Goal: Task Accomplishment & Management: Manage account settings

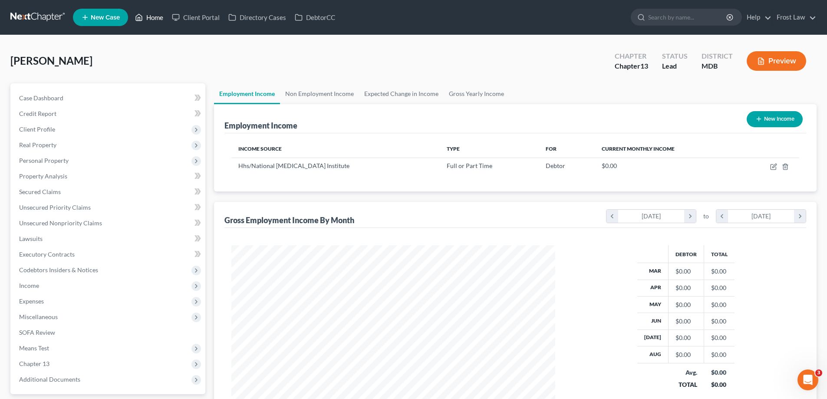
click at [161, 20] on link "Home" at bounding box center [149, 18] width 37 height 16
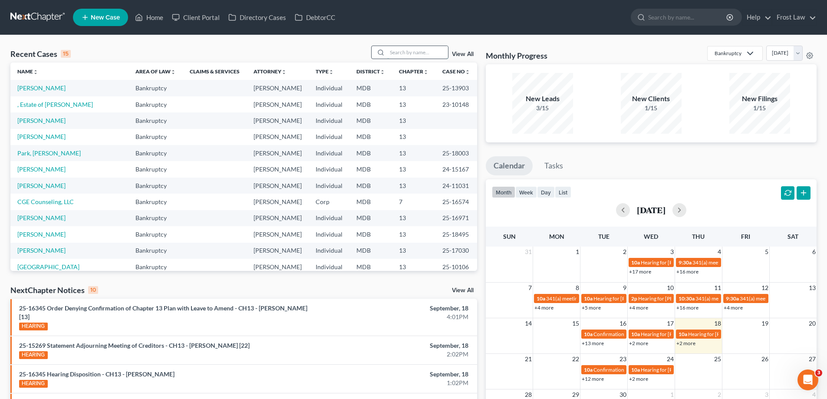
click at [407, 49] on input "search" at bounding box center [417, 52] width 61 height 13
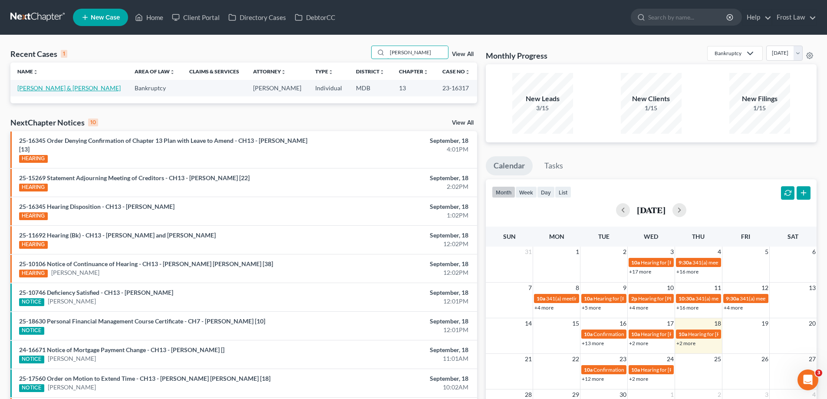
type input "[PERSON_NAME]"
click at [66, 88] on link "[PERSON_NAME] & [PERSON_NAME]" at bounding box center [68, 87] width 103 height 7
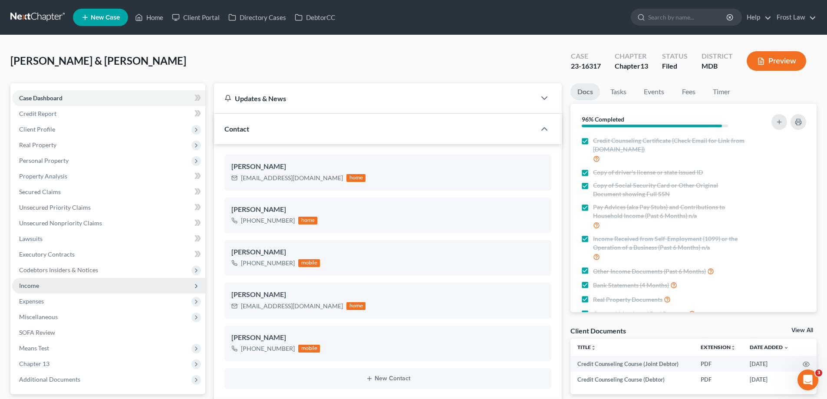
scroll to position [130, 0]
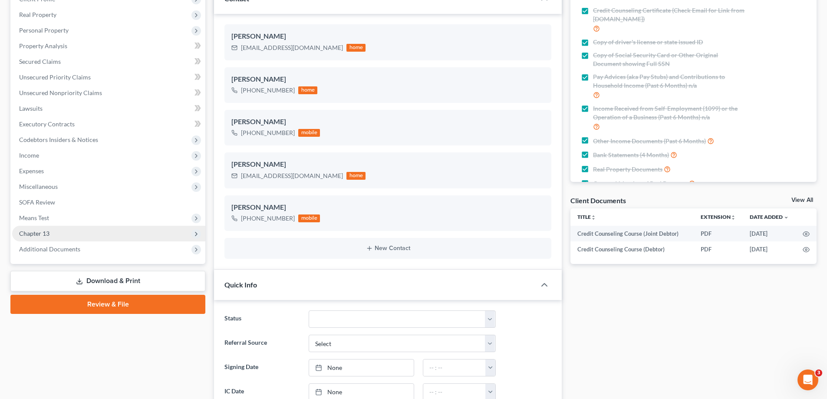
click at [86, 235] on span "Chapter 13" at bounding box center [108, 234] width 193 height 16
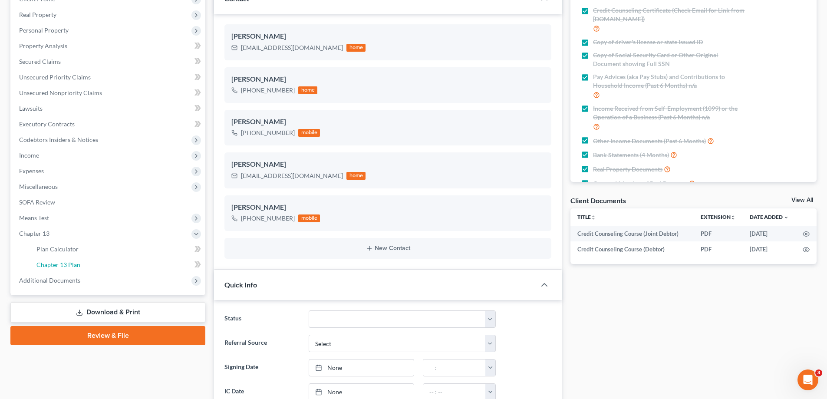
drag, startPoint x: 87, startPoint y: 268, endPoint x: 575, endPoint y: 216, distance: 490.1
click at [87, 267] on link "Chapter 13 Plan" at bounding box center [118, 265] width 176 height 16
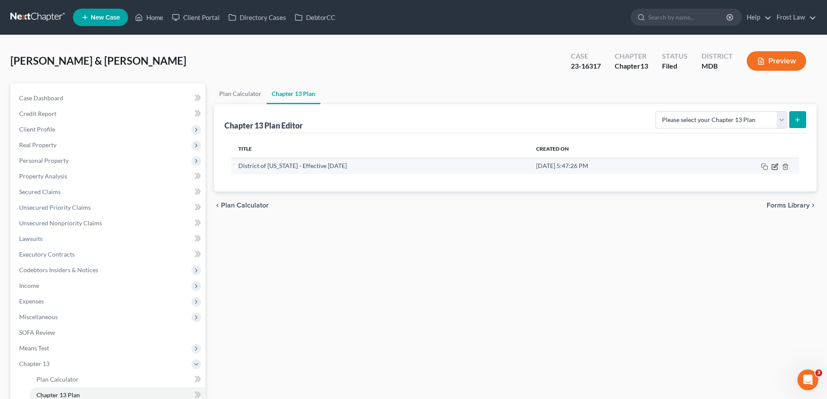
click at [773, 167] on icon "button" at bounding box center [774, 166] width 7 height 7
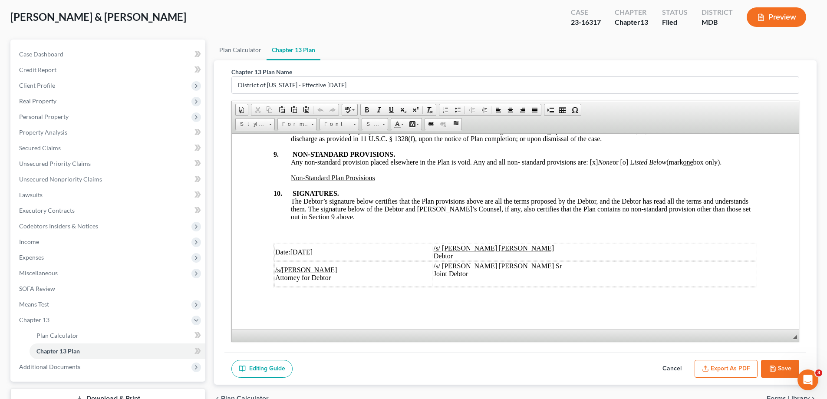
scroll to position [109, 0]
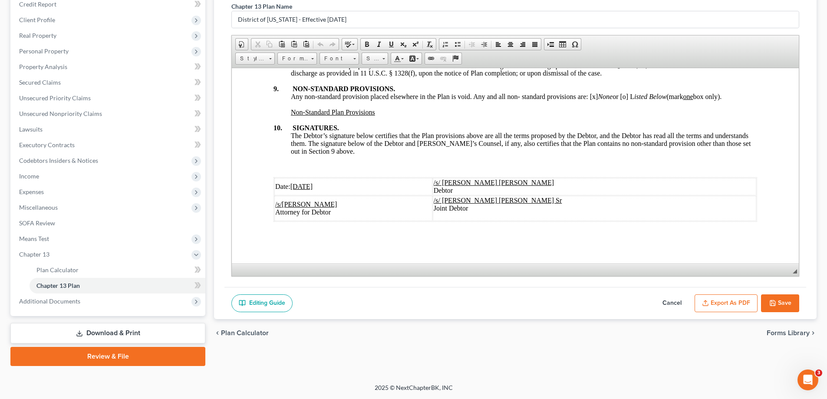
click at [662, 302] on button "Cancel" at bounding box center [672, 303] width 38 height 18
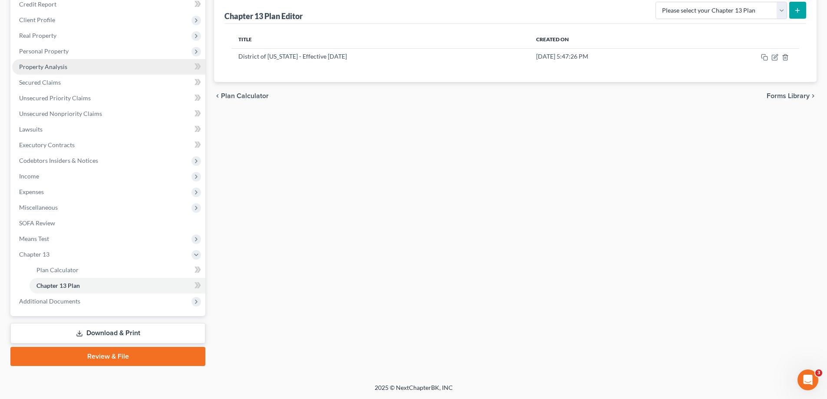
click at [85, 70] on link "Property Analysis" at bounding box center [108, 67] width 193 height 16
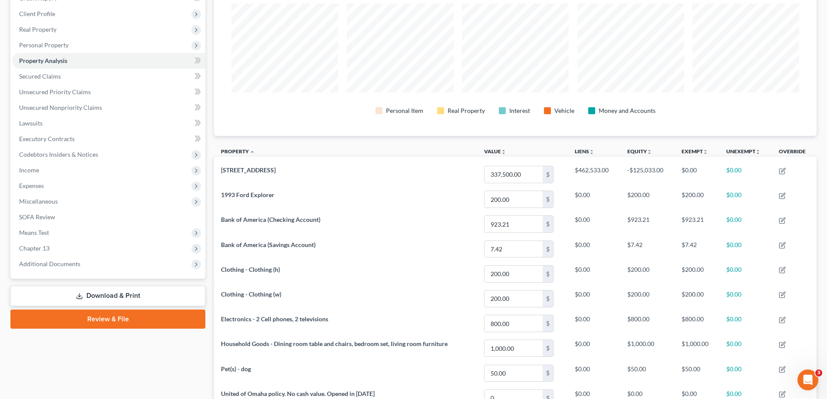
scroll to position [20, 0]
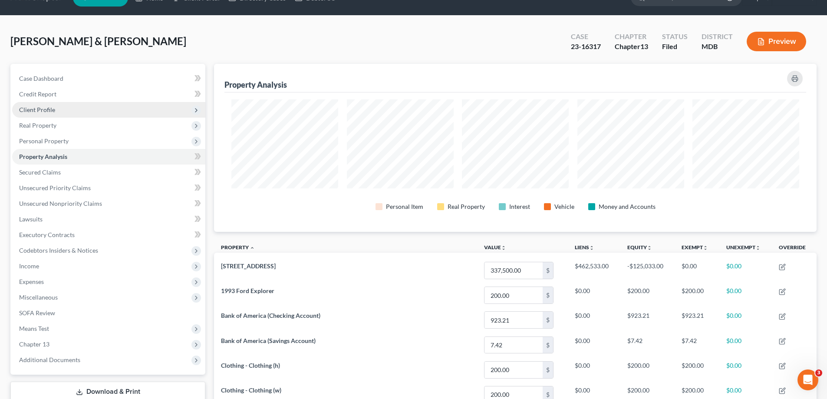
click at [86, 112] on span "Client Profile" at bounding box center [108, 110] width 193 height 16
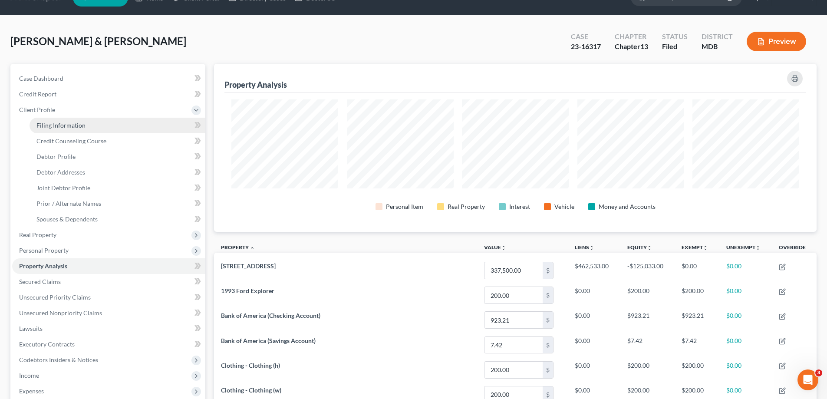
click at [112, 124] on link "Filing Information" at bounding box center [118, 126] width 176 height 16
select select "1"
select select "3"
select select "21"
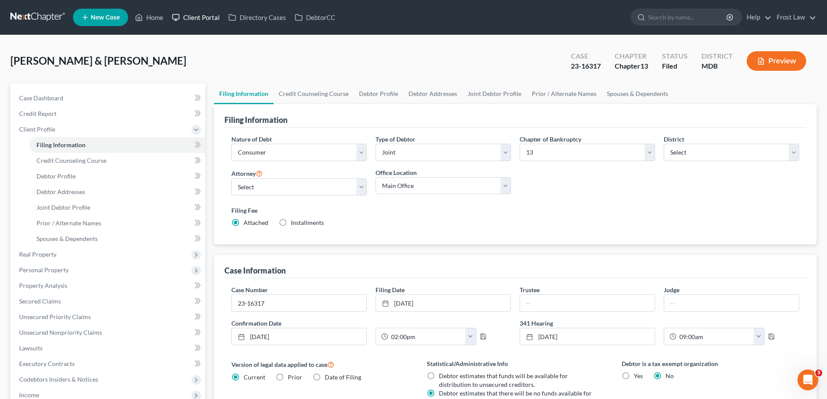
click at [197, 15] on link "Client Portal" at bounding box center [195, 18] width 56 height 16
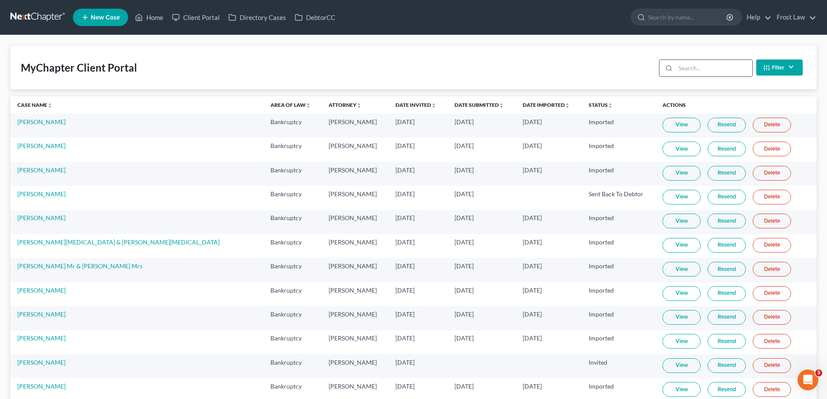
click at [710, 73] on input "search" at bounding box center [713, 68] width 77 height 16
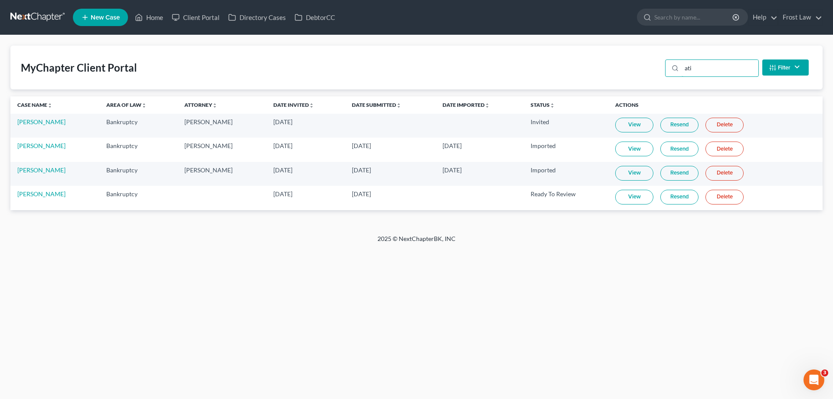
type input "ati"
click at [622, 193] on link "View" at bounding box center [634, 197] width 38 height 15
click at [204, 17] on link "Client Portal" at bounding box center [195, 18] width 56 height 16
drag, startPoint x: 236, startPoint y: 18, endPoint x: 220, endPoint y: 21, distance: 15.9
click at [236, 18] on icon at bounding box center [232, 17] width 7 height 6
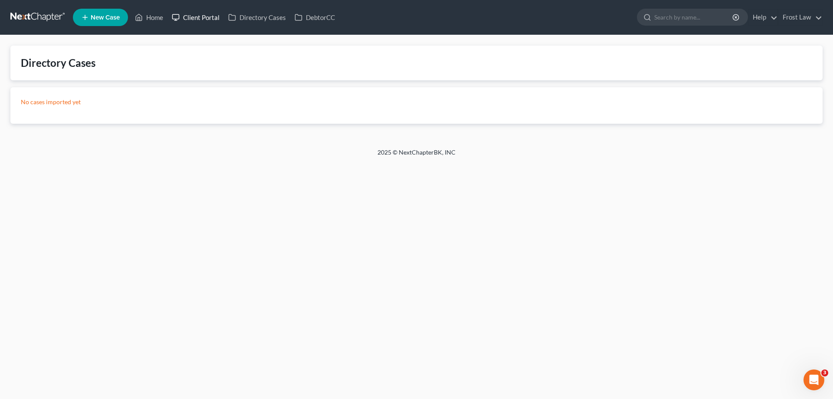
click at [193, 17] on link "Client Portal" at bounding box center [195, 18] width 56 height 16
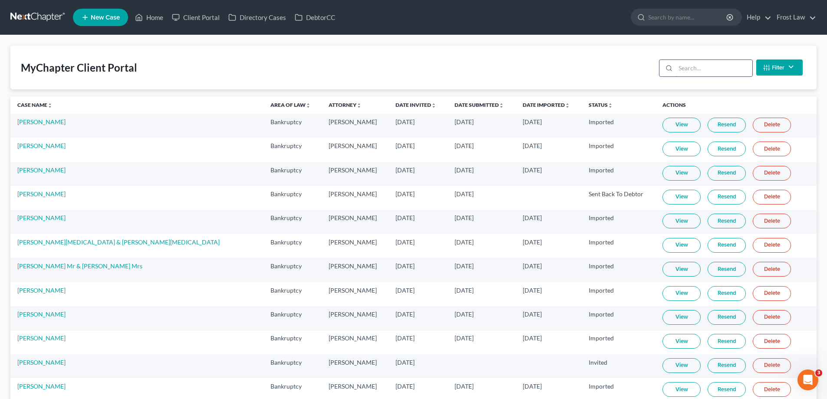
click at [716, 70] on input "search" at bounding box center [713, 68] width 77 height 16
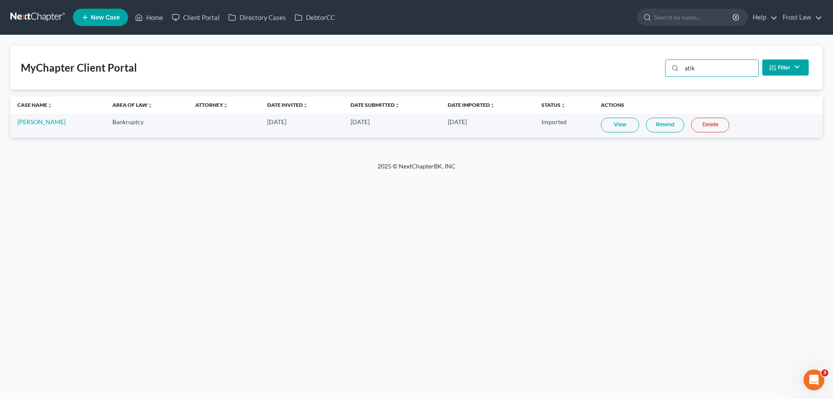
type input "atik"
click at [667, 125] on link "Resend" at bounding box center [665, 125] width 38 height 15
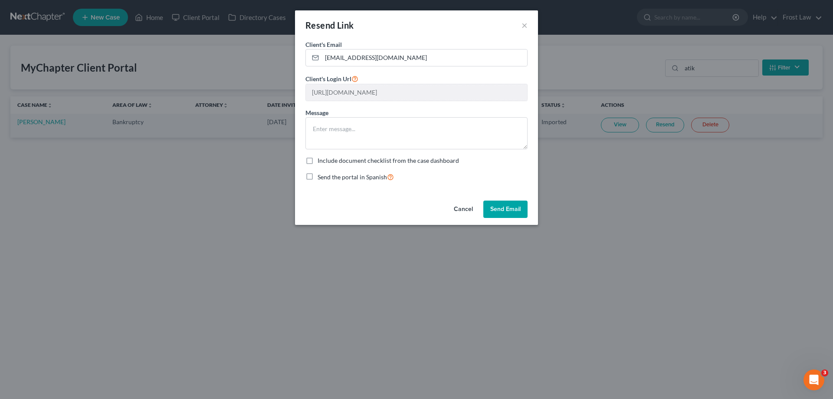
click at [505, 211] on button "Send Email" at bounding box center [505, 208] width 44 height 17
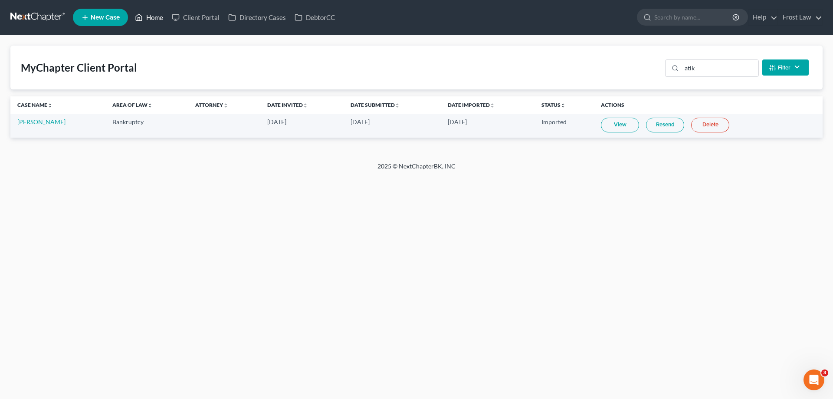
click at [152, 14] on link "Home" at bounding box center [149, 18] width 37 height 16
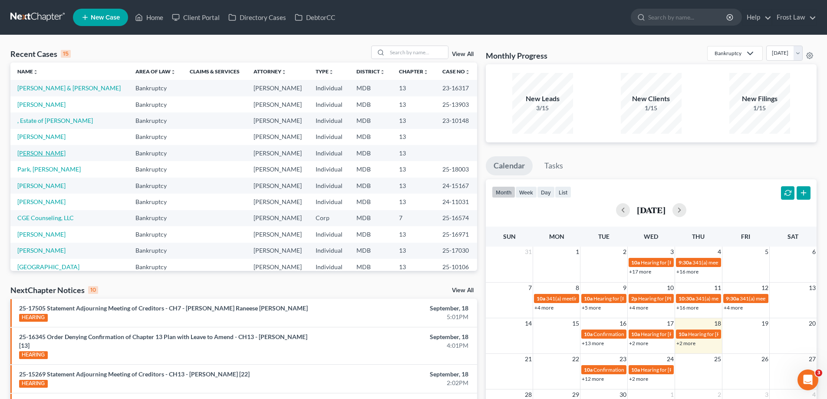
click at [41, 152] on link "[PERSON_NAME]" at bounding box center [41, 152] width 48 height 7
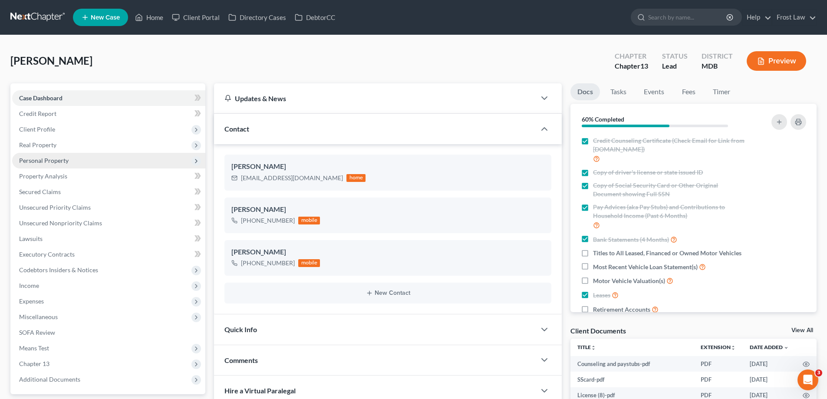
click at [65, 164] on span "Personal Property" at bounding box center [108, 161] width 193 height 16
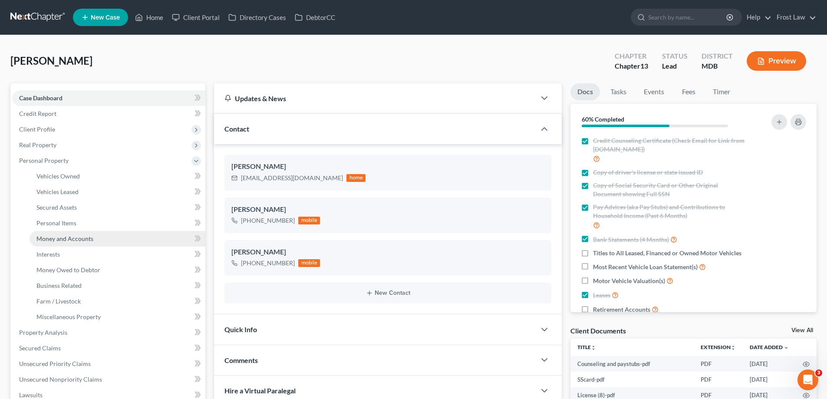
click at [88, 238] on span "Money and Accounts" at bounding box center [64, 238] width 57 height 7
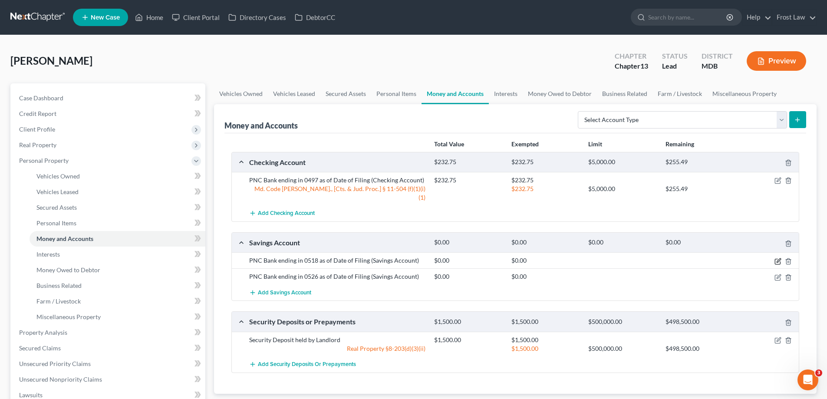
click at [775, 258] on icon "button" at bounding box center [777, 261] width 7 height 7
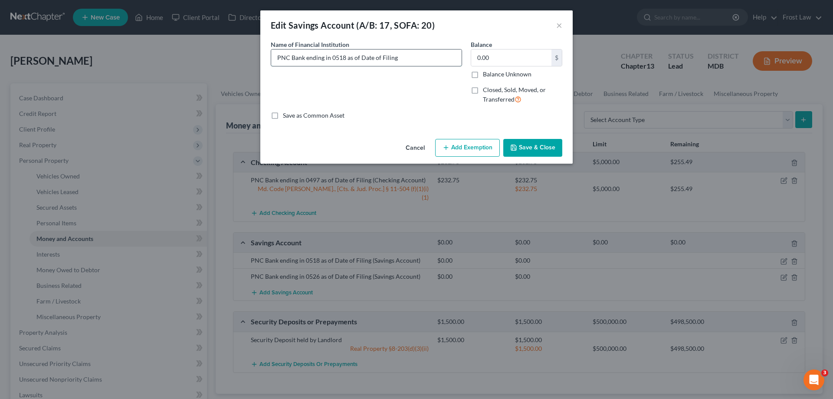
drag, startPoint x: 407, startPoint y: 59, endPoint x: 432, endPoint y: 59, distance: 24.7
click at [408, 60] on input "PNC Bank ending in 0518 as of Date of Filing" at bounding box center [366, 57] width 190 height 16
drag, startPoint x: 426, startPoint y: 62, endPoint x: 379, endPoint y: 59, distance: 47.0
click at [379, 59] on input "PNC Bank ending in 0518 as of Date of Filing (zero balance at time of filing)" at bounding box center [366, 57] width 190 height 16
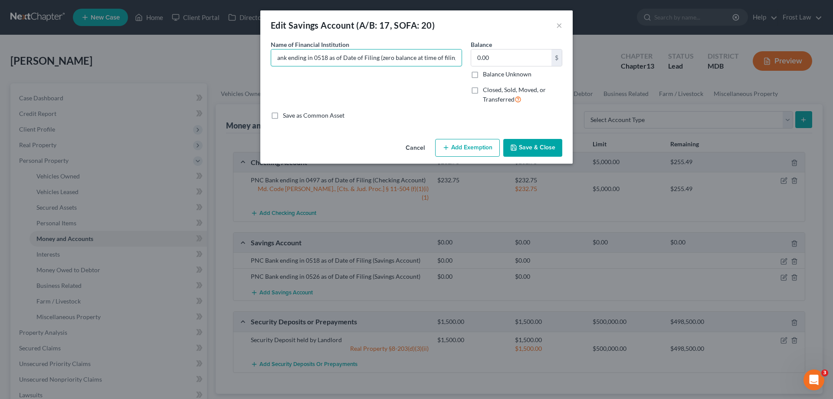
type input "PNC Bank ending in 0518 as of Date of Filing (zero balance at time of filing)"
click at [539, 148] on button "Save & Close" at bounding box center [532, 148] width 59 height 18
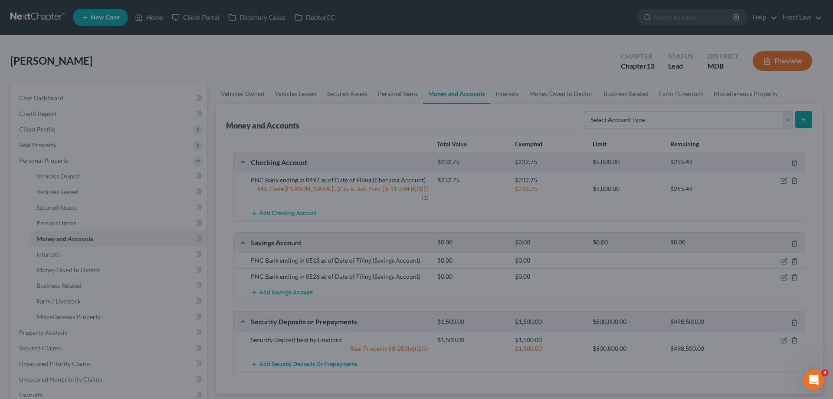
scroll to position [0, 0]
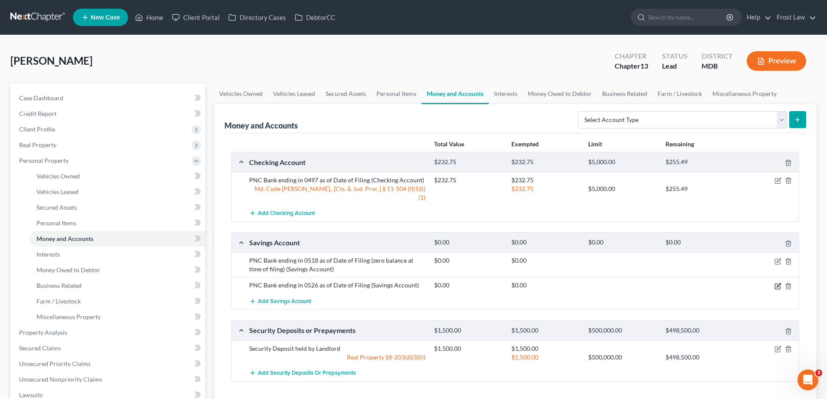
click at [778, 282] on icon "button" at bounding box center [777, 285] width 7 height 7
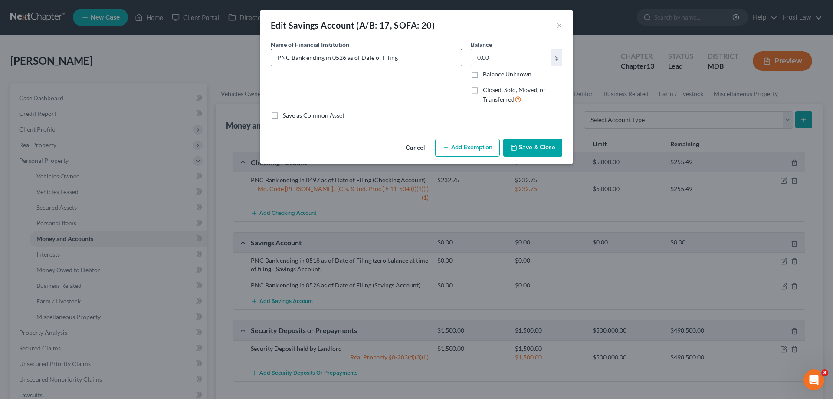
click at [423, 60] on input "PNC Bank ending in 0526 as of Date of Filing" at bounding box center [366, 57] width 190 height 16
paste input "(zero balance at time of filing)"
type input "PNC Bank ending in 0526 as of Date of Filing (zero balance at time of filing)"
click at [537, 151] on button "Save & Close" at bounding box center [532, 148] width 59 height 18
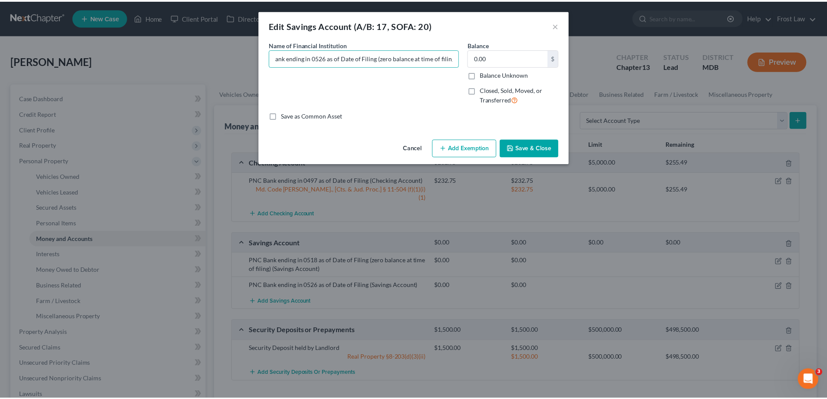
scroll to position [0, 0]
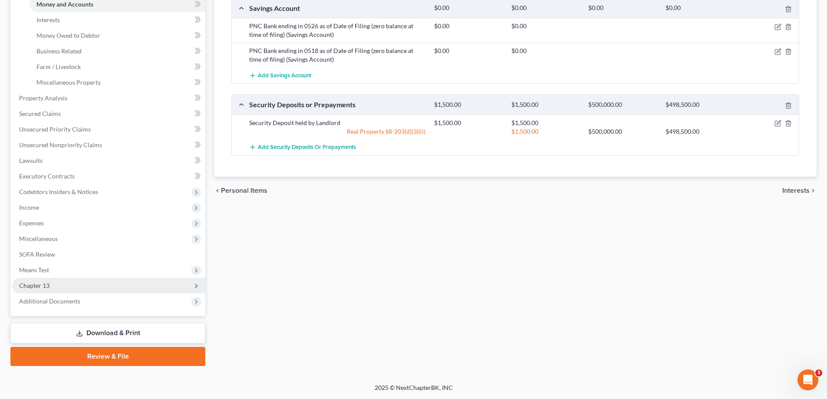
click at [89, 281] on span "Chapter 13" at bounding box center [108, 286] width 193 height 16
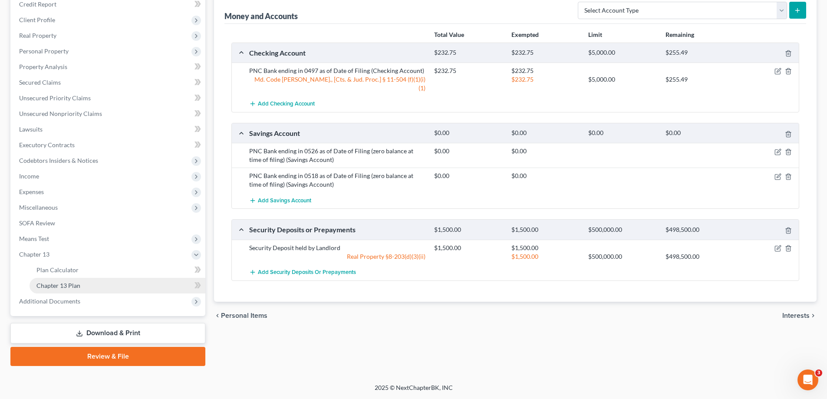
click at [118, 285] on link "Chapter 13 Plan" at bounding box center [118, 286] width 176 height 16
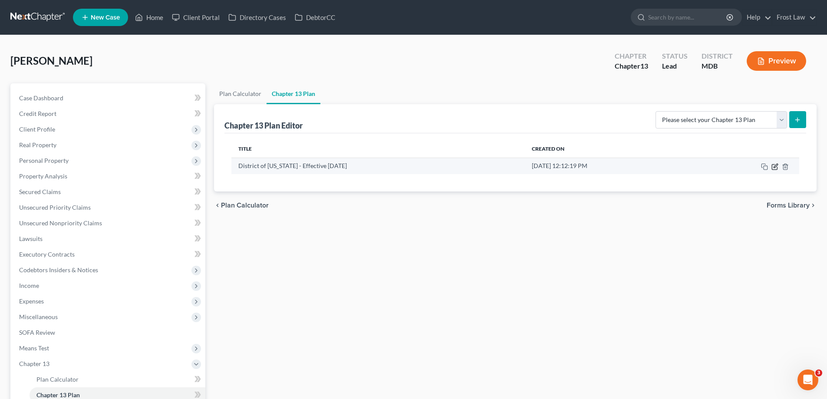
click at [774, 167] on icon "button" at bounding box center [775, 166] width 4 height 4
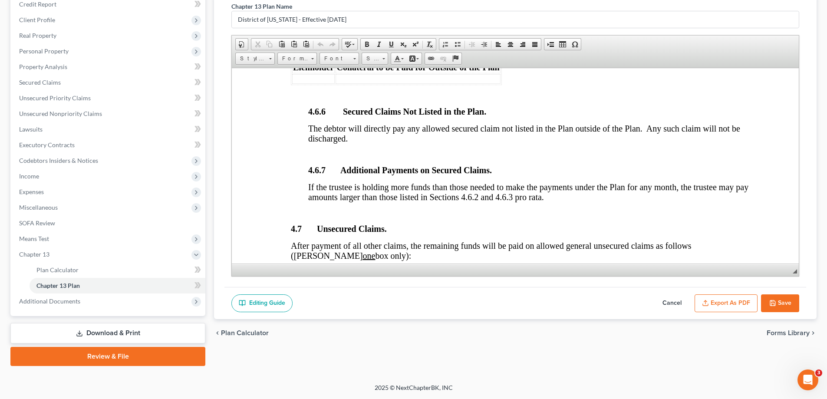
scroll to position [2170, 0]
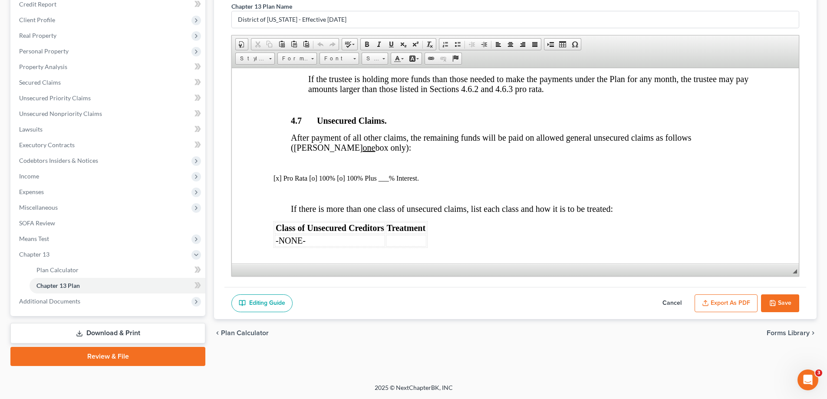
click at [709, 299] on button "Export as PDF" at bounding box center [725, 303] width 63 height 18
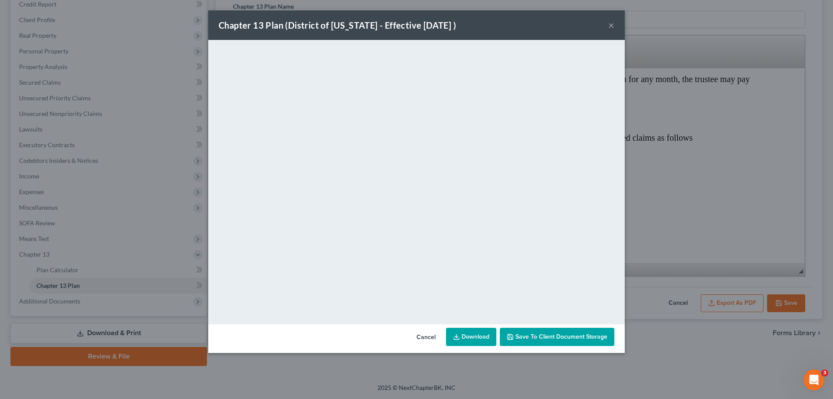
click at [552, 342] on button "Save to Client Document Storage" at bounding box center [557, 337] width 115 height 18
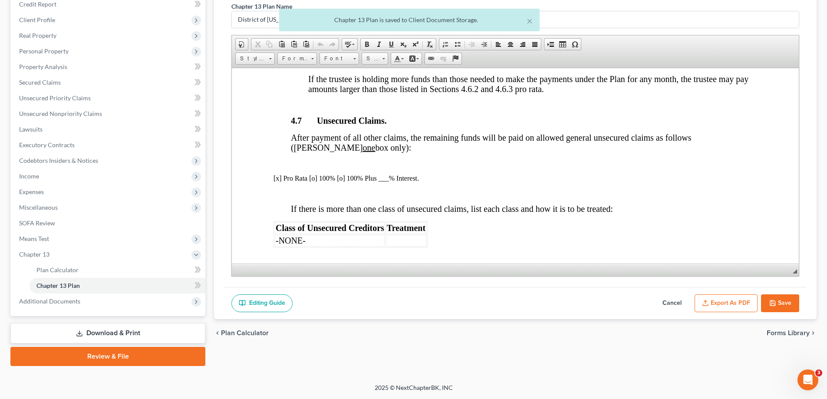
click at [778, 305] on button "Save" at bounding box center [780, 303] width 38 height 18
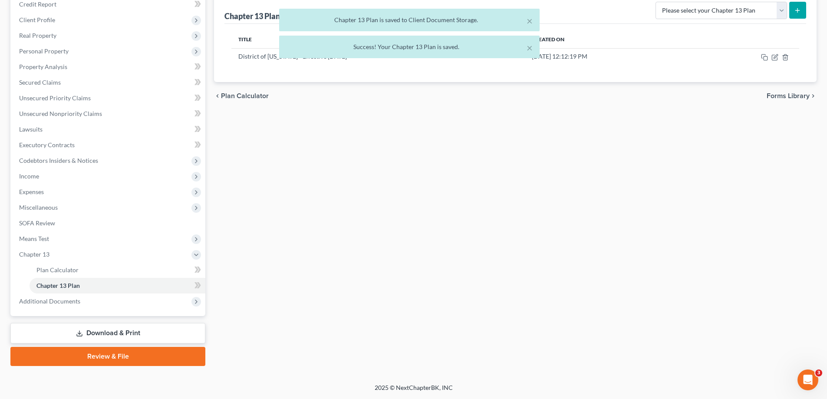
click at [138, 340] on link "Download & Print" at bounding box center [107, 333] width 195 height 20
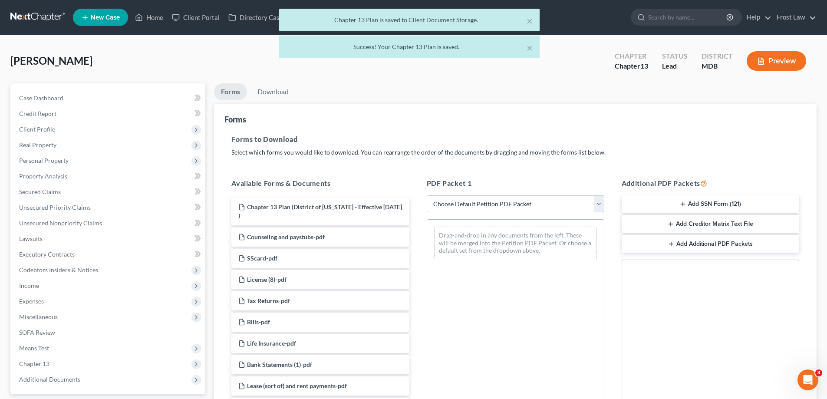
click at [469, 201] on select "Choose Default Petition PDF Packet Complete Bankruptcy Petition (all forms and …" at bounding box center [515, 203] width 177 height 17
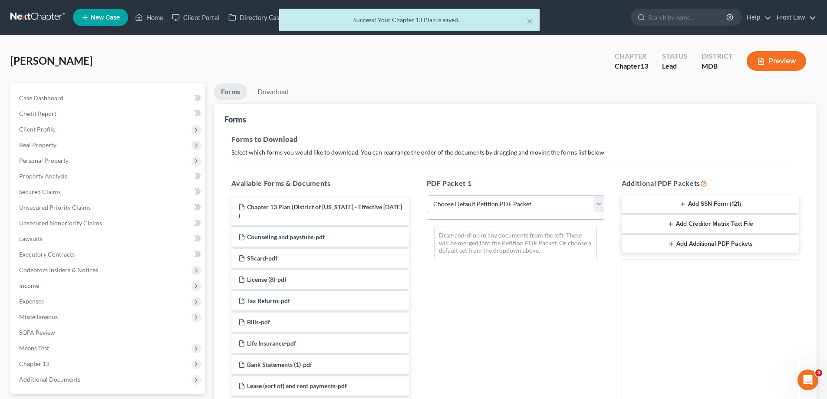
select select "0"
click at [427, 195] on select "Choose Default Petition PDF Packet Complete Bankruptcy Petition (all forms and …" at bounding box center [515, 203] width 177 height 17
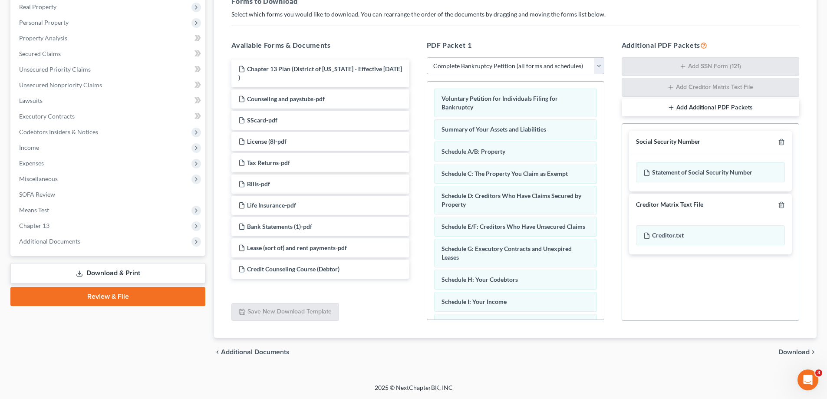
scroll to position [246, 0]
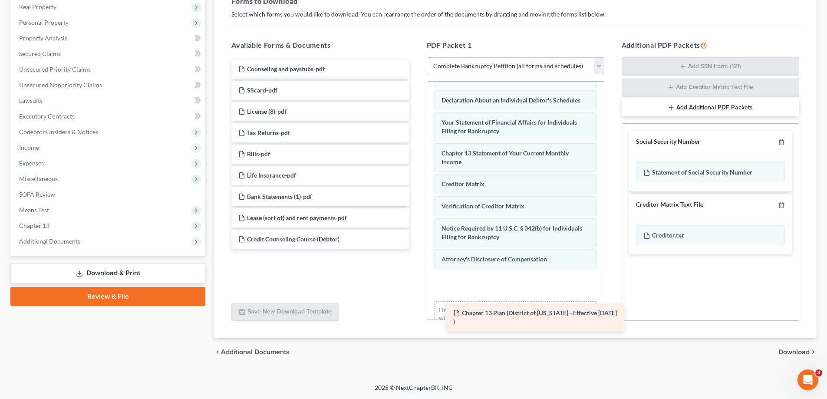
drag, startPoint x: 285, startPoint y: 75, endPoint x: 499, endPoint y: 315, distance: 321.5
click at [416, 249] on div "Chapter 13 Plan (District of [US_STATE] - Effective [DATE] ) Chapter 13 Plan (D…" at bounding box center [319, 153] width 191 height 189
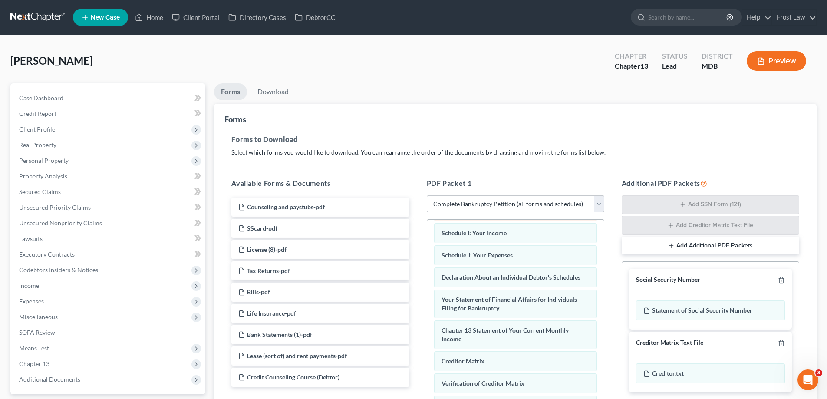
scroll to position [159, 0]
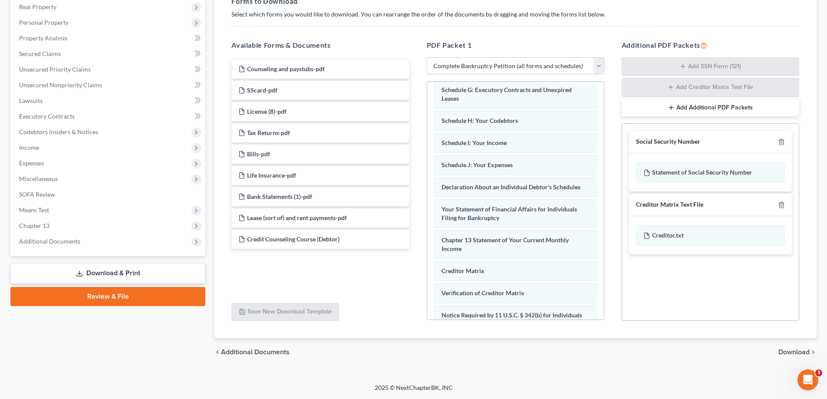
click at [791, 354] on span "Download" at bounding box center [793, 351] width 31 height 7
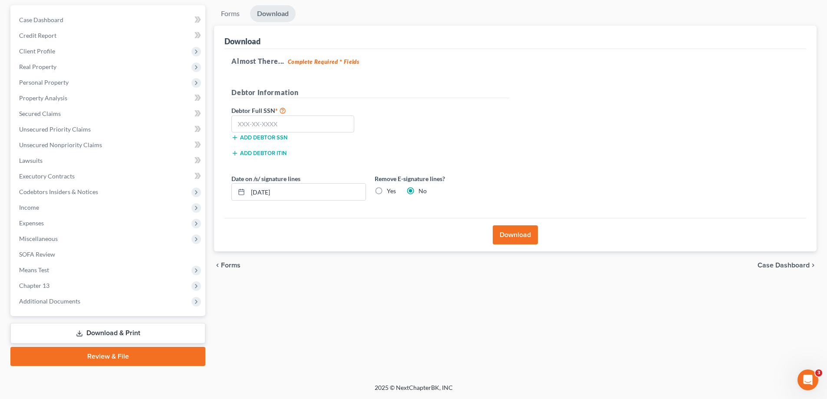
scroll to position [78, 0]
click at [317, 127] on input "text" at bounding box center [292, 123] width 123 height 17
type input "149-76-8224"
click at [517, 231] on button "Download" at bounding box center [515, 234] width 45 height 19
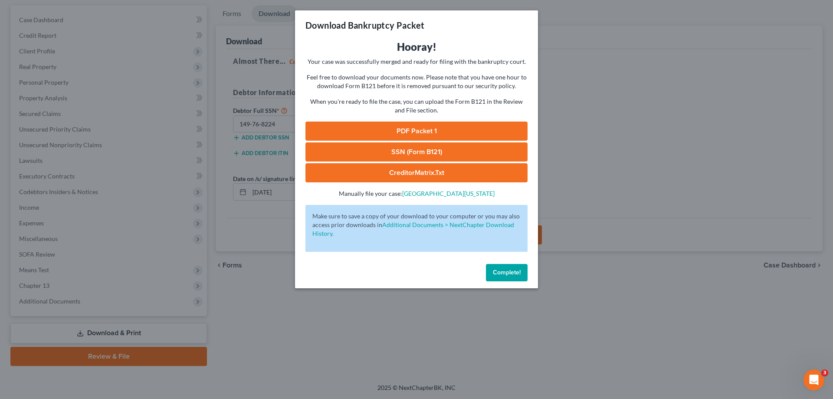
click at [399, 123] on link "PDF Packet 1" at bounding box center [416, 130] width 222 height 19
click at [413, 154] on link "SSN (Form B121)" at bounding box center [416, 151] width 222 height 19
click at [491, 276] on button "Complete!" at bounding box center [507, 272] width 42 height 17
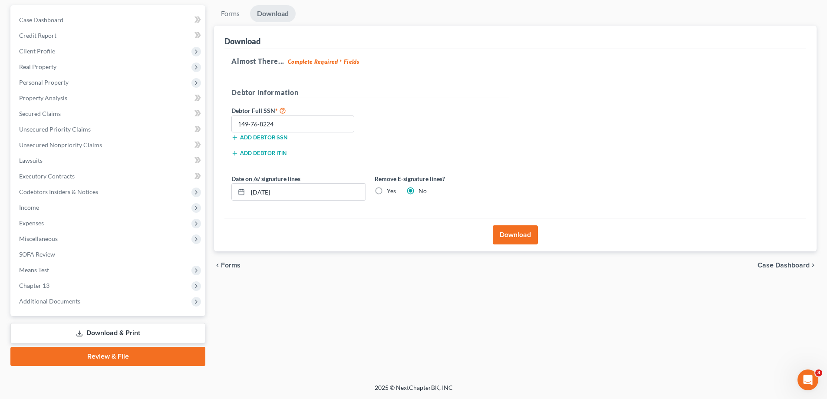
scroll to position [0, 0]
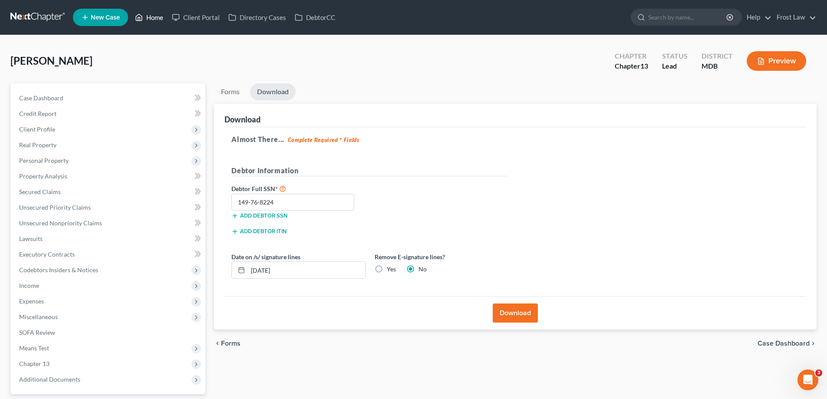
click at [152, 17] on link "Home" at bounding box center [149, 18] width 37 height 16
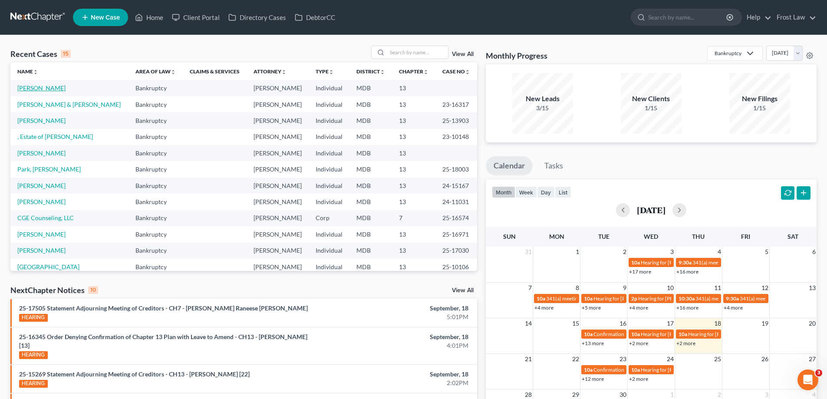
click at [29, 89] on link "[PERSON_NAME]" at bounding box center [41, 87] width 48 height 7
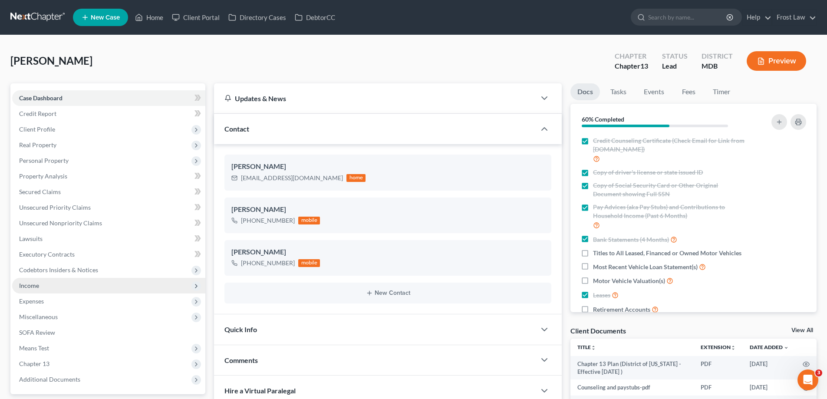
click at [42, 288] on span "Income" at bounding box center [108, 286] width 193 height 16
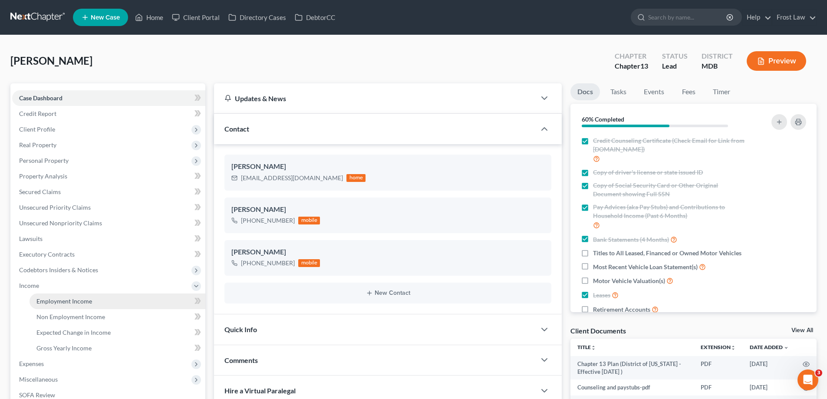
click at [72, 299] on span "Employment Income" at bounding box center [64, 300] width 56 height 7
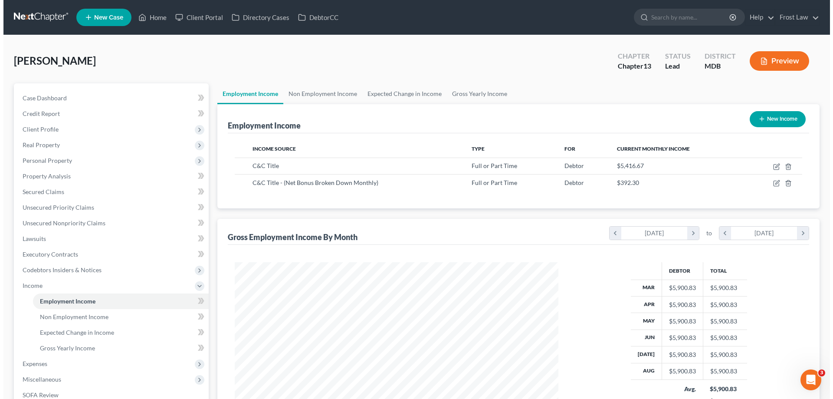
scroll to position [162, 341]
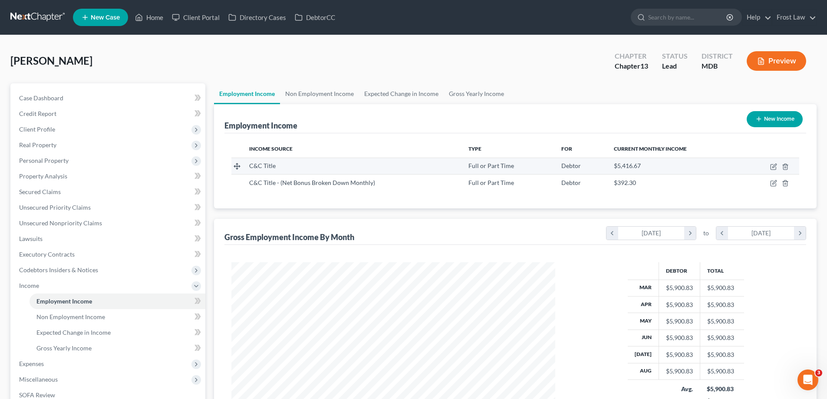
click at [269, 169] on span "C&C Title" at bounding box center [262, 165] width 26 height 7
drag, startPoint x: 282, startPoint y: 166, endPoint x: 249, endPoint y: 167, distance: 33.4
click at [249, 167] on td "C&C Title" at bounding box center [351, 166] width 219 height 16
copy span "C&C Title"
click at [772, 167] on icon "button" at bounding box center [773, 166] width 7 height 7
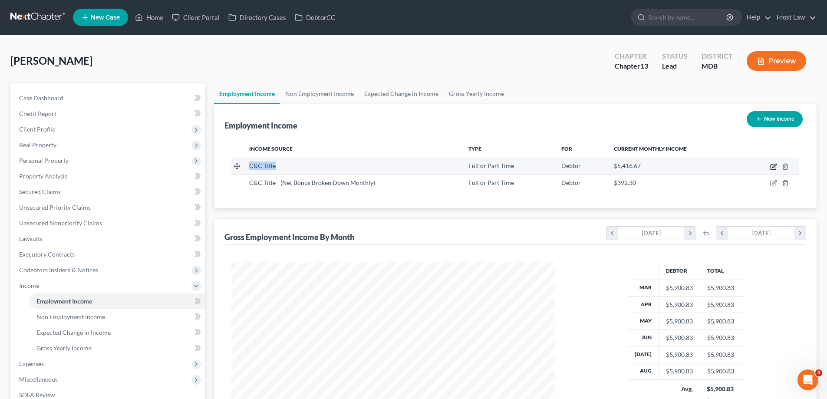
select select "0"
select select "21"
select select "2"
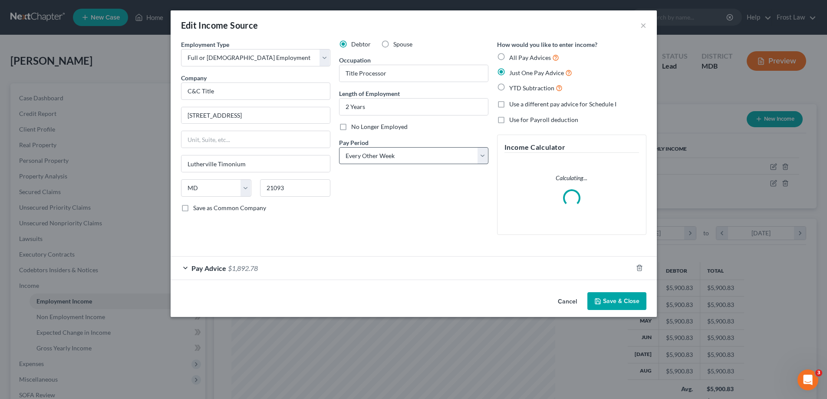
scroll to position [163, 344]
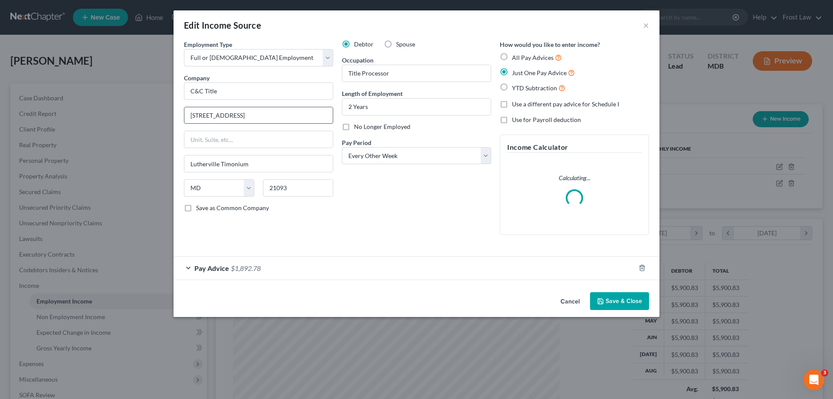
drag, startPoint x: 289, startPoint y: 115, endPoint x: 186, endPoint y: 111, distance: 103.4
click at [186, 111] on input "[STREET_ADDRESS]" at bounding box center [258, 115] width 148 height 16
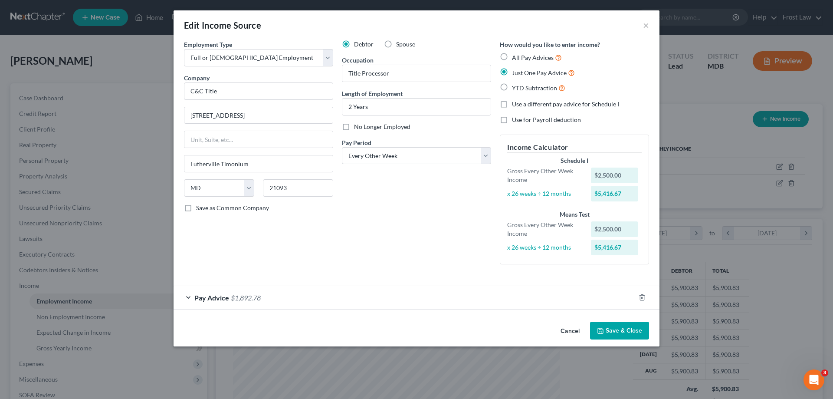
click at [569, 332] on button "Cancel" at bounding box center [570, 330] width 33 height 17
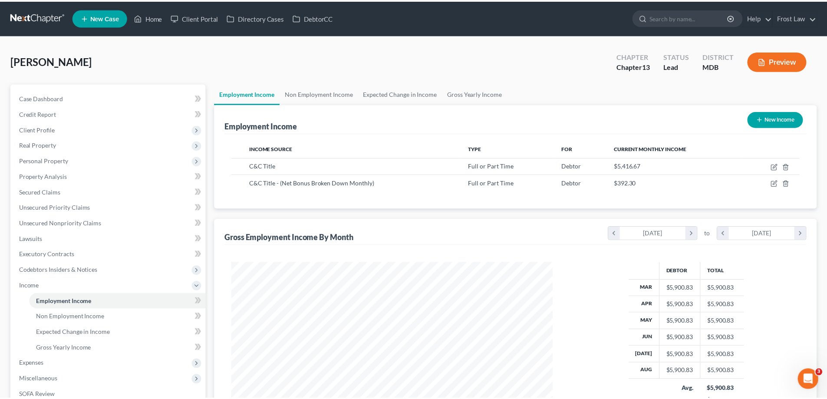
scroll to position [433765, 433585]
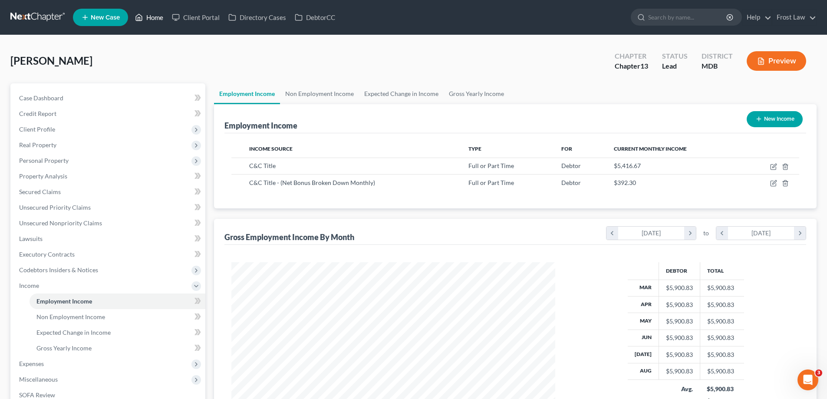
click at [153, 21] on link "Home" at bounding box center [149, 18] width 37 height 16
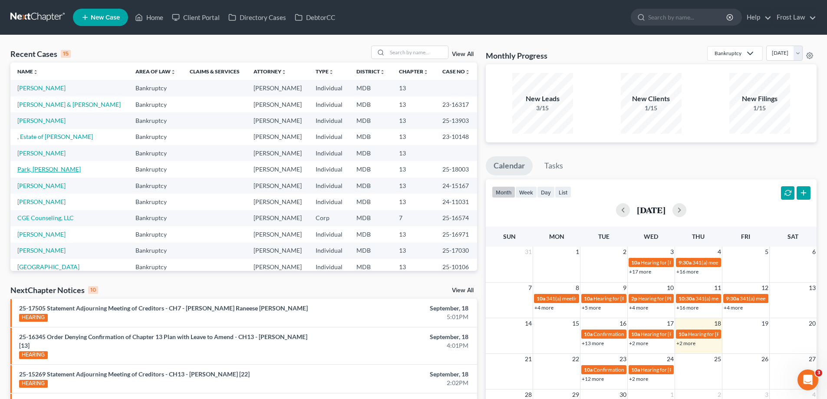
click at [33, 170] on link "Park, [PERSON_NAME]" at bounding box center [48, 168] width 63 height 7
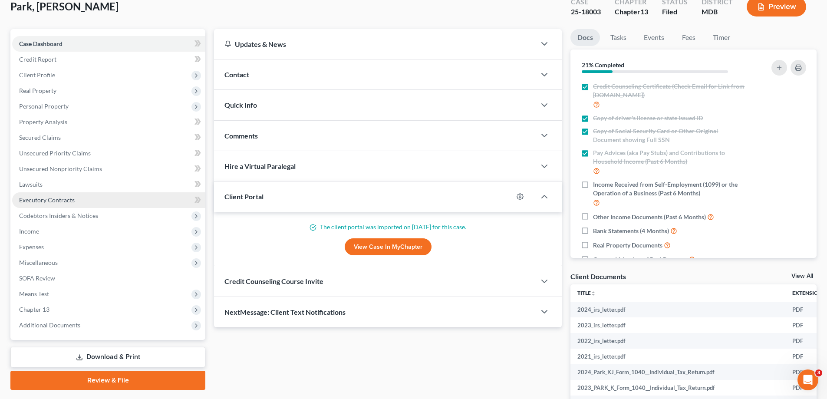
scroll to position [160, 0]
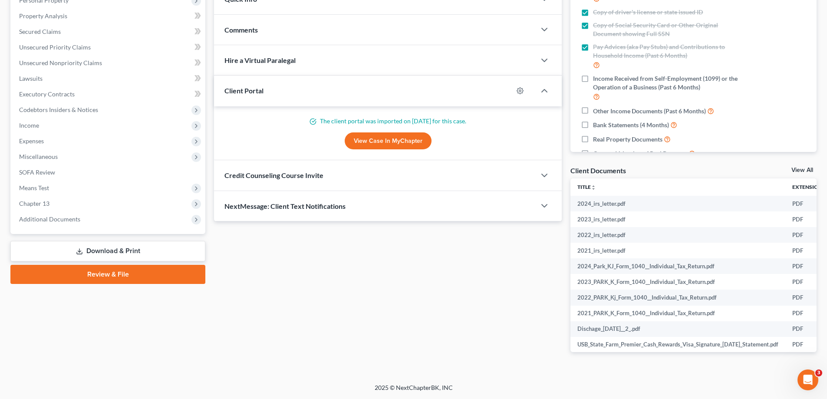
click at [119, 252] on link "Download & Print" at bounding box center [107, 251] width 195 height 20
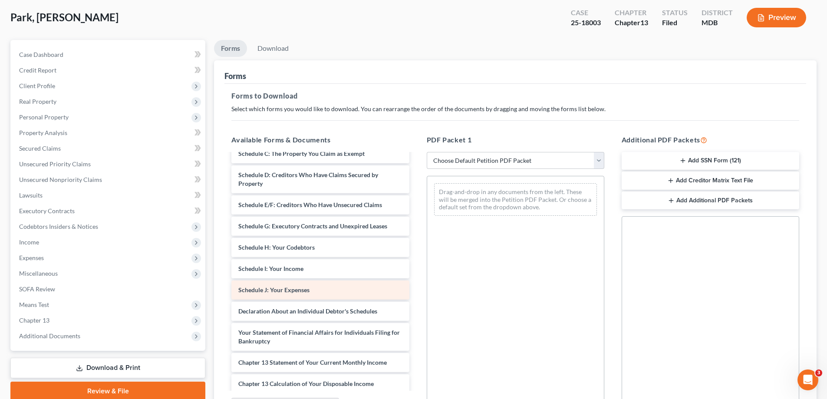
scroll to position [1385, 0]
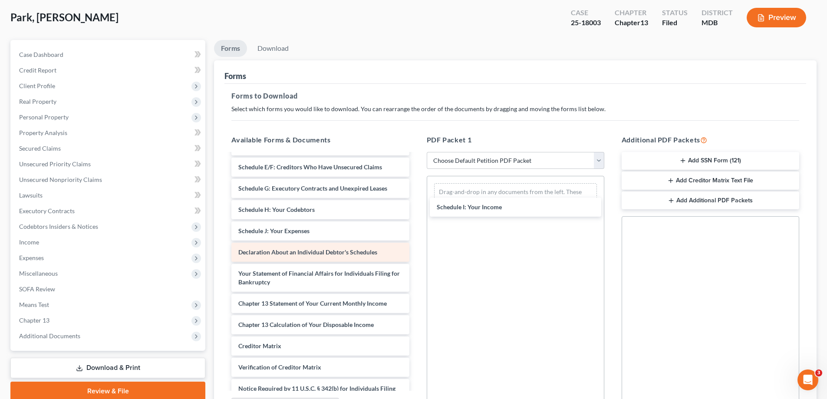
drag, startPoint x: 294, startPoint y: 263, endPoint x: 302, endPoint y: 269, distance: 10.5
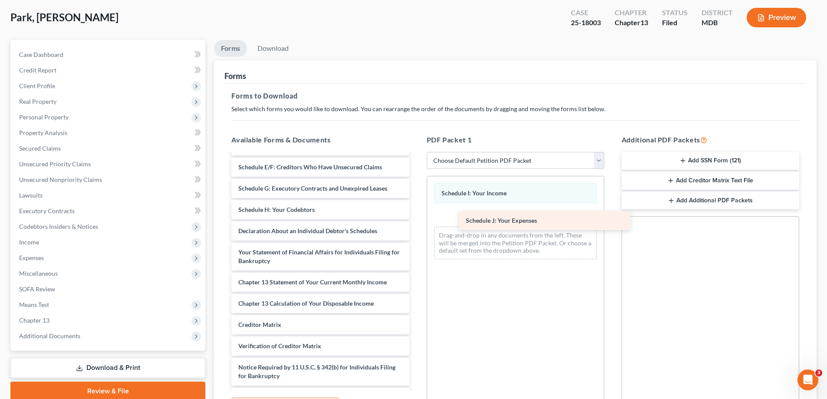
drag, startPoint x: 302, startPoint y: 263, endPoint x: 529, endPoint y: 226, distance: 230.3
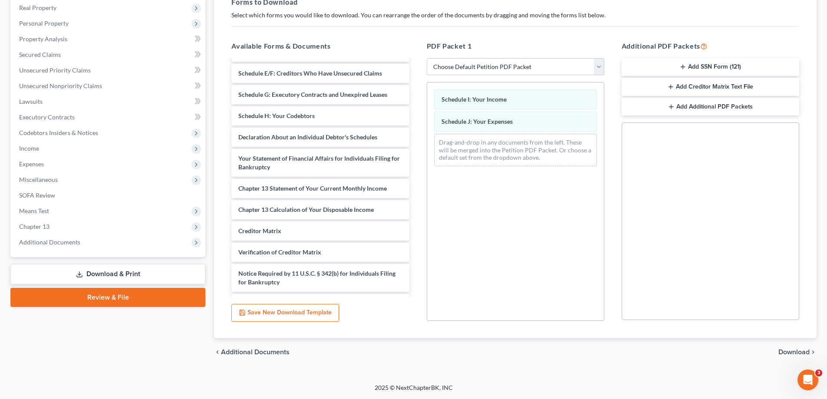
click at [795, 354] on span "Download" at bounding box center [793, 351] width 31 height 7
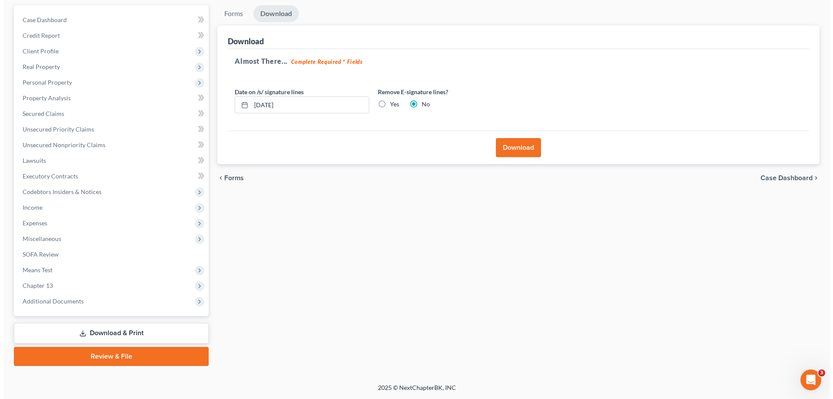
scroll to position [78, 0]
click at [507, 151] on button "Download" at bounding box center [515, 147] width 45 height 19
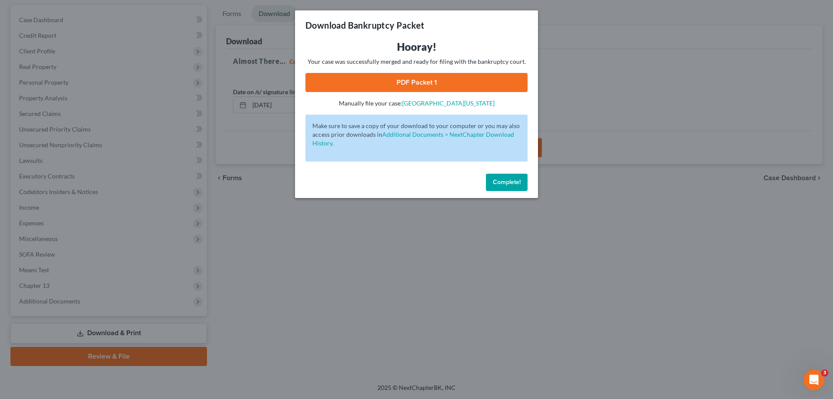
click at [444, 83] on link "PDF Packet 1" at bounding box center [416, 82] width 222 height 19
